Goal: Task Accomplishment & Management: Manage account settings

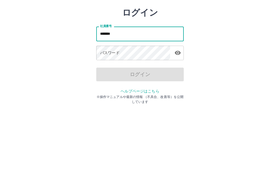
click at [180, 77] on icon "button" at bounding box center [178, 80] width 7 height 7
type input "*******"
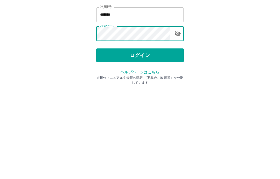
click at [142, 95] on button "ログイン" at bounding box center [140, 102] width 88 height 14
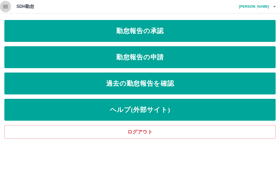
click at [6, 5] on icon "button" at bounding box center [5, 6] width 5 height 3
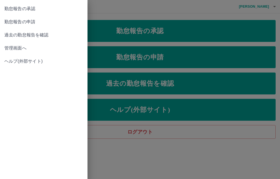
click at [20, 50] on span "管理画面へ" at bounding box center [43, 48] width 79 height 7
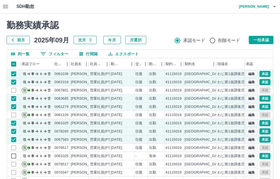
click at [266, 39] on button "一括承認" at bounding box center [261, 40] width 25 height 8
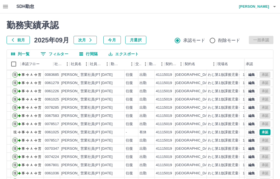
scroll to position [24, 0]
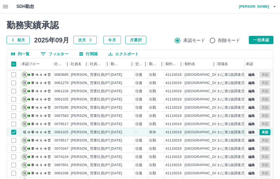
click at [267, 36] on button "一括承認" at bounding box center [261, 40] width 25 height 8
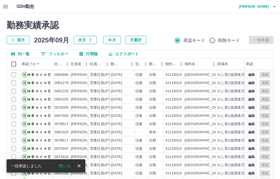
click at [274, 1] on button "button" at bounding box center [274, 6] width 11 height 13
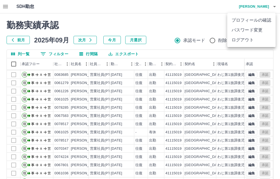
click at [279, 2] on div at bounding box center [140, 89] width 280 height 179
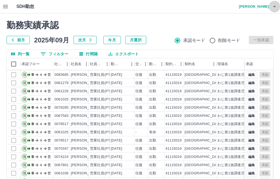
click at [272, 6] on icon "button" at bounding box center [274, 6] width 7 height 7
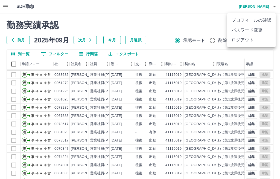
click at [250, 42] on li "ログアウト" at bounding box center [251, 40] width 48 height 10
